Goal: Book appointment/travel/reservation

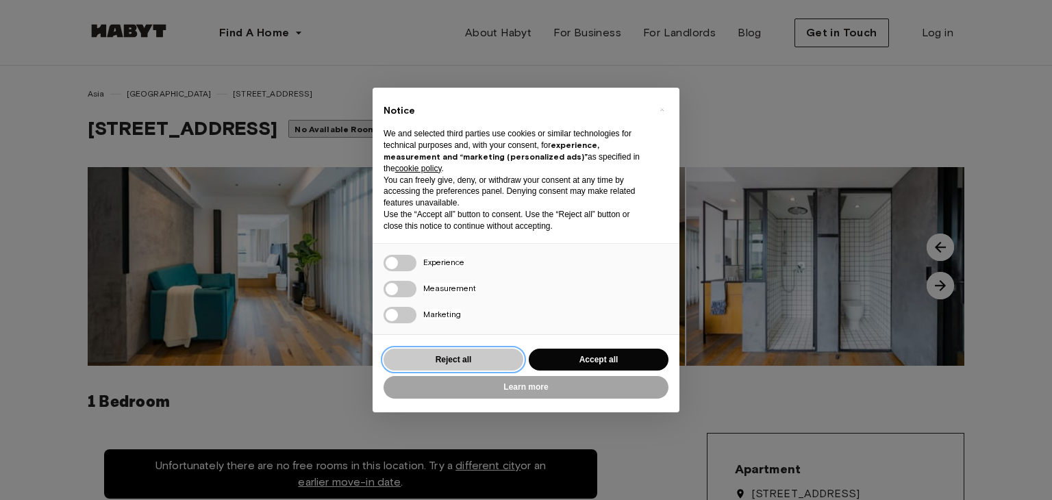
click at [468, 363] on button "Reject all" at bounding box center [453, 360] width 140 height 23
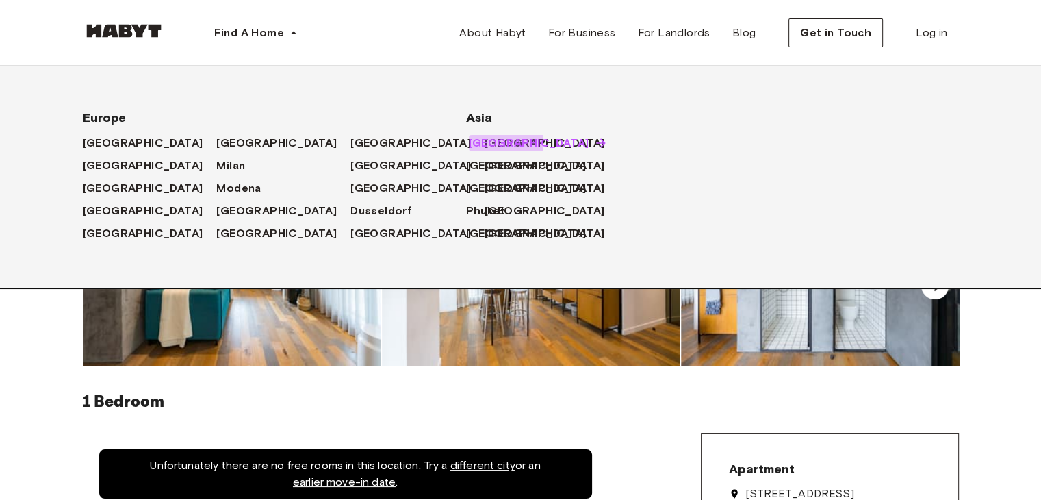
click at [498, 143] on span "[GEOGRAPHIC_DATA]" at bounding box center [529, 143] width 121 height 16
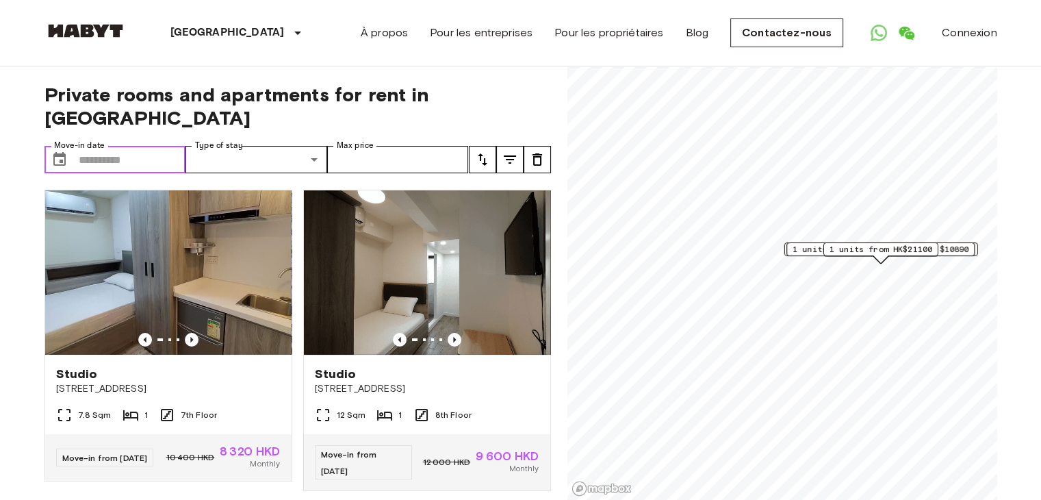
click at [121, 146] on input "Move-in date" at bounding box center [133, 159] width 108 height 27
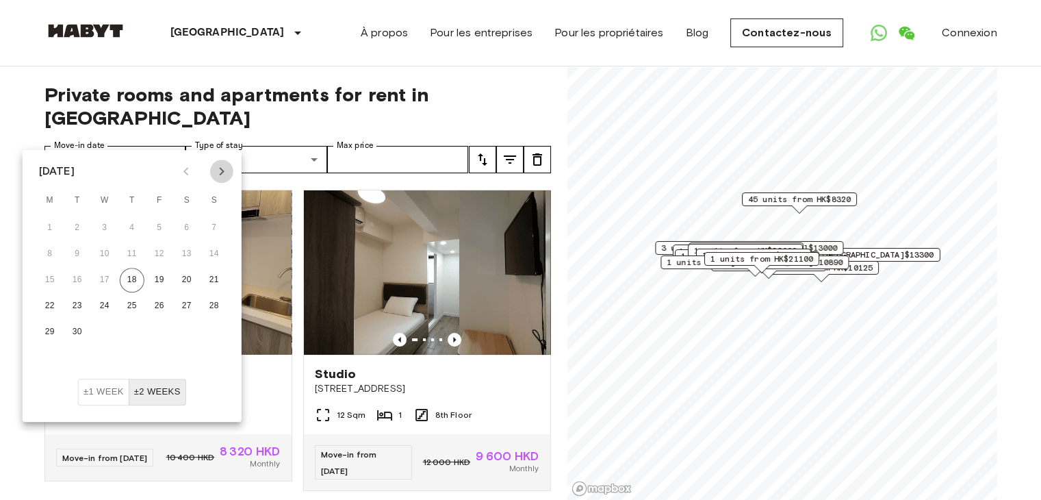
click at [223, 169] on icon "Next month" at bounding box center [222, 171] width 16 height 16
click at [192, 277] on button "18" at bounding box center [187, 280] width 25 height 25
type input "**********"
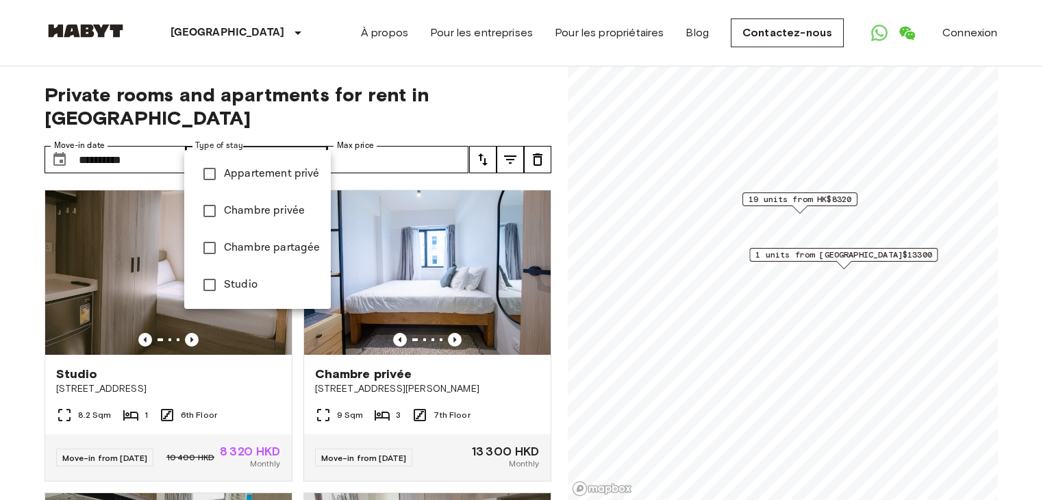
click at [425, 103] on div at bounding box center [526, 250] width 1052 height 500
